Goal: Information Seeking & Learning: Learn about a topic

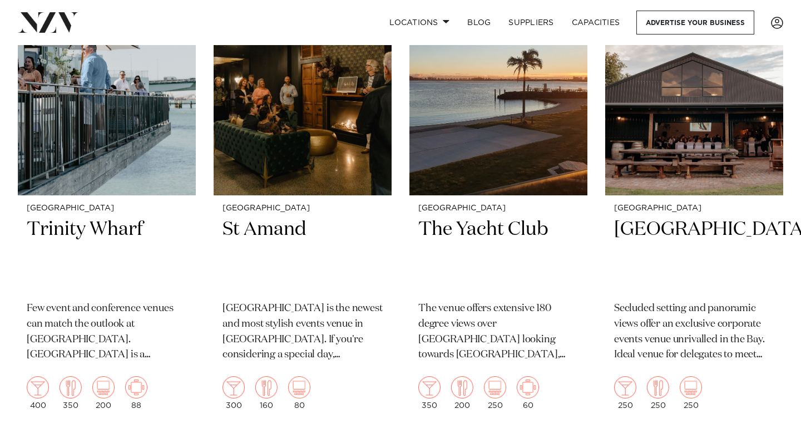
scroll to position [1003, 0]
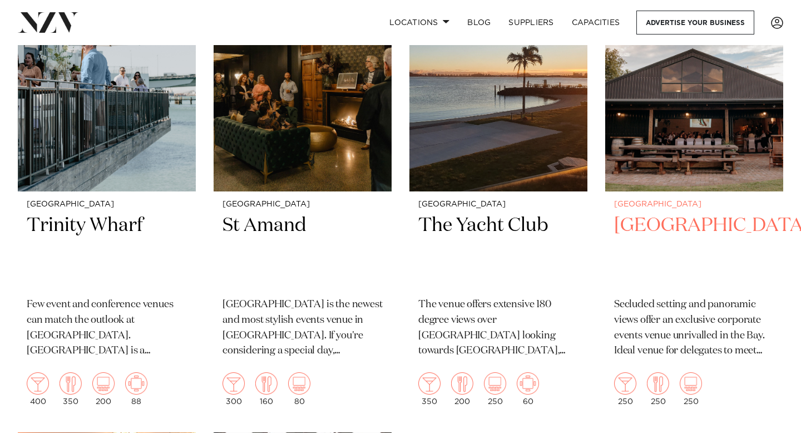
click at [656, 213] on h2 "Eagle Ridge" at bounding box center [694, 250] width 160 height 75
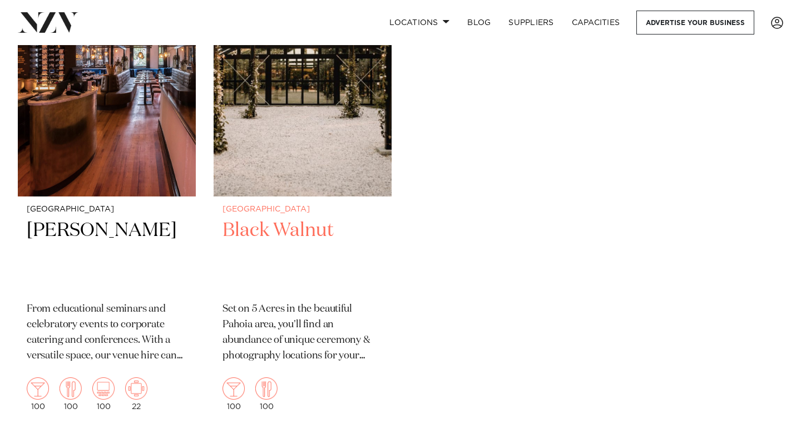
scroll to position [1483, 0]
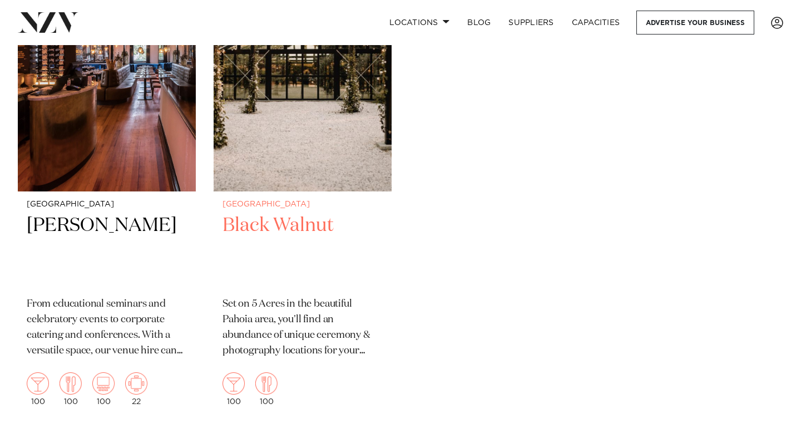
click at [261, 213] on h2 "Black Walnut" at bounding box center [302, 250] width 160 height 75
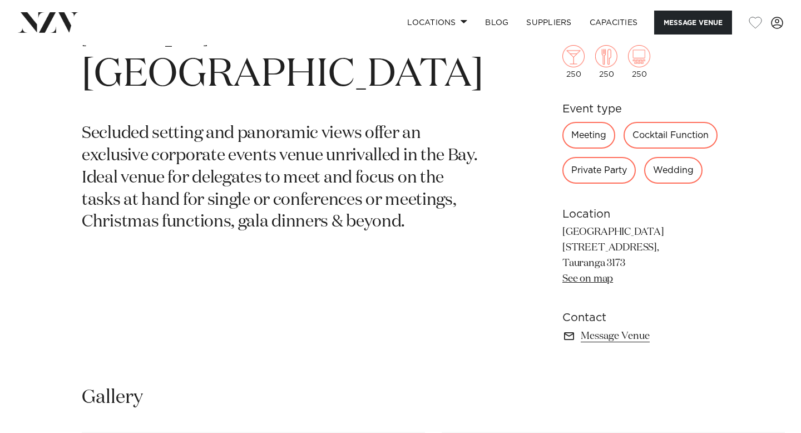
scroll to position [438, 0]
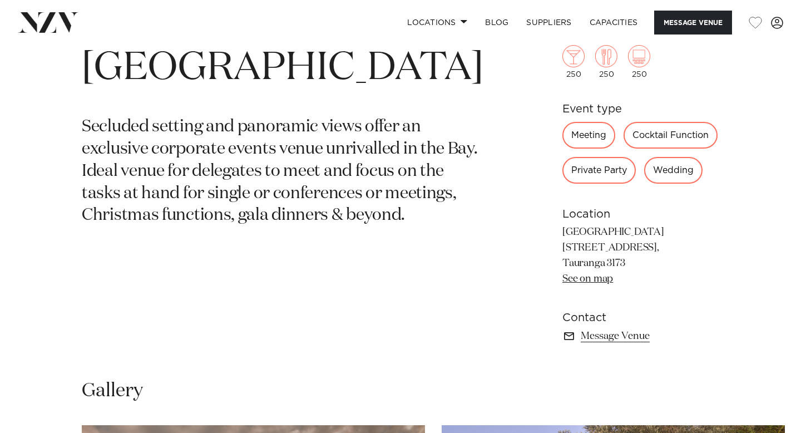
drag, startPoint x: 537, startPoint y: 228, endPoint x: 603, endPoint y: 264, distance: 75.4
click at [603, 265] on div "Tauranga Eagle Ridge Secluded setting and panoramic views offer an exclusive co…" at bounding box center [400, 194] width 783 height 334
click at [603, 264] on p "Eagle Ridge 1004 Ohauiti Road, Tauranga 3173 See on map" at bounding box center [640, 256] width 157 height 62
drag, startPoint x: 603, startPoint y: 264, endPoint x: 527, endPoint y: 221, distance: 87.2
click at [527, 221] on div "Tauranga Eagle Ridge Secluded setting and panoramic views offer an exclusive co…" at bounding box center [400, 194] width 783 height 334
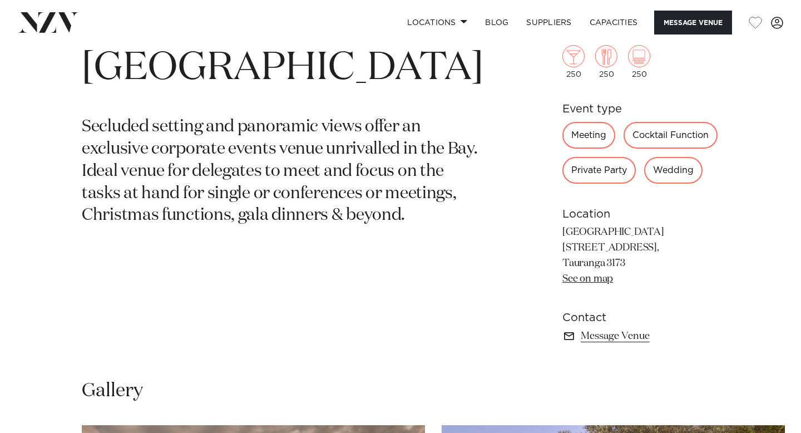
copy p "Eagle Ridge 1004 Ohauiti Road, Tauranga 3173"
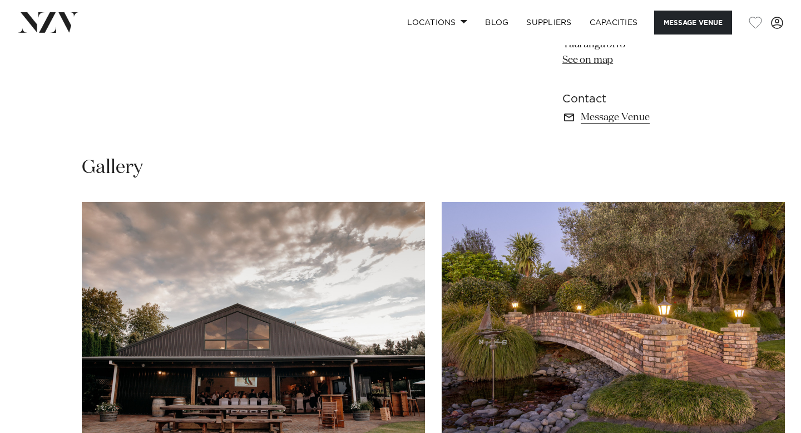
scroll to position [563, 0]
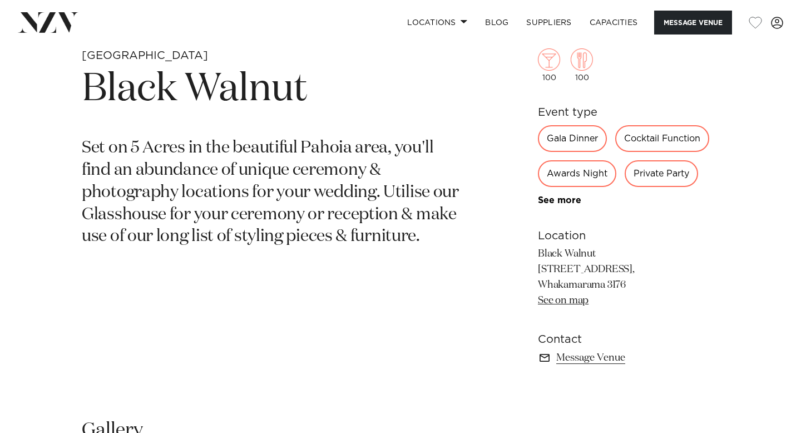
scroll to position [368, 0]
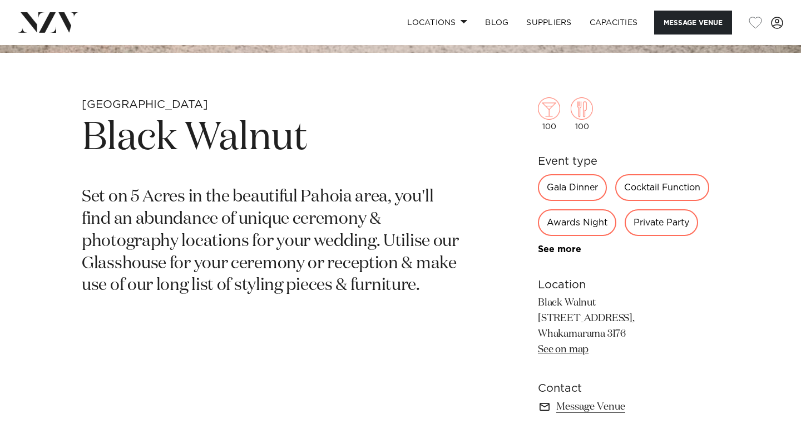
click at [634, 190] on div "Cocktail Function" at bounding box center [662, 187] width 94 height 27
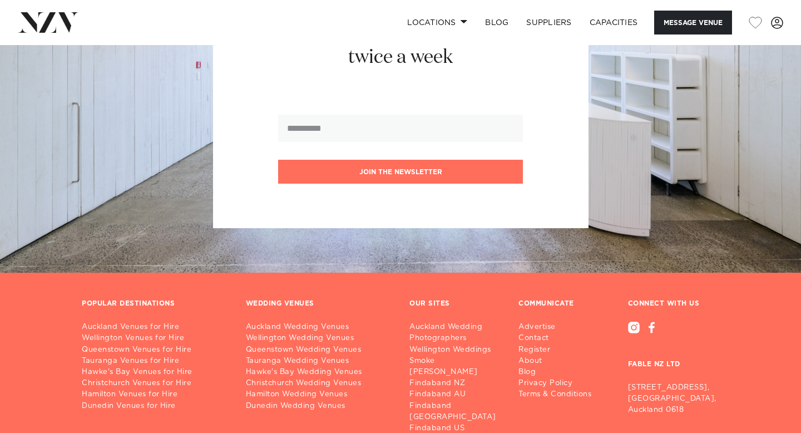
scroll to position [1421, 0]
